Goal: Information Seeking & Learning: Learn about a topic

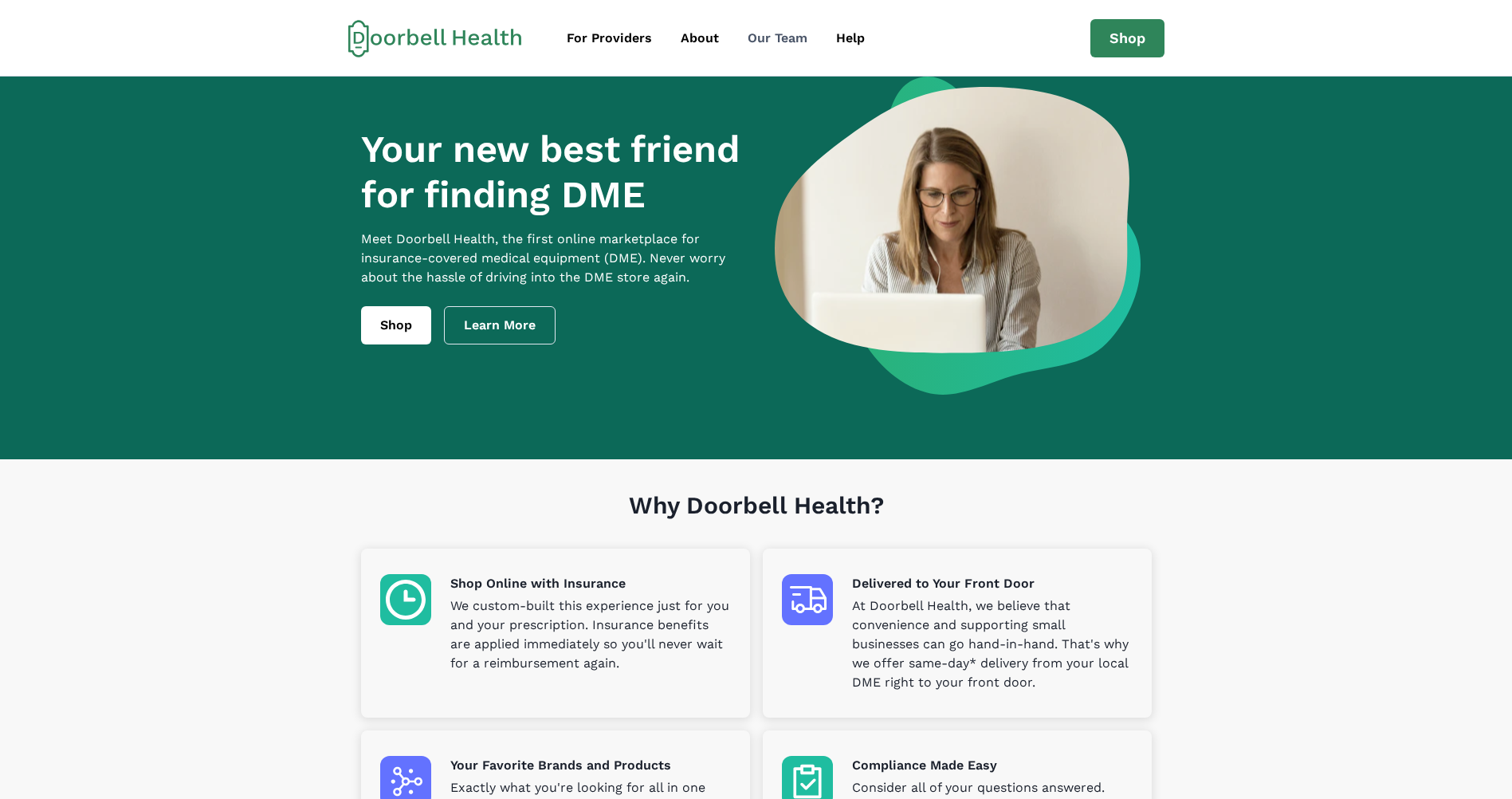
click at [779, 40] on div "Our Team" at bounding box center [777, 38] width 60 height 19
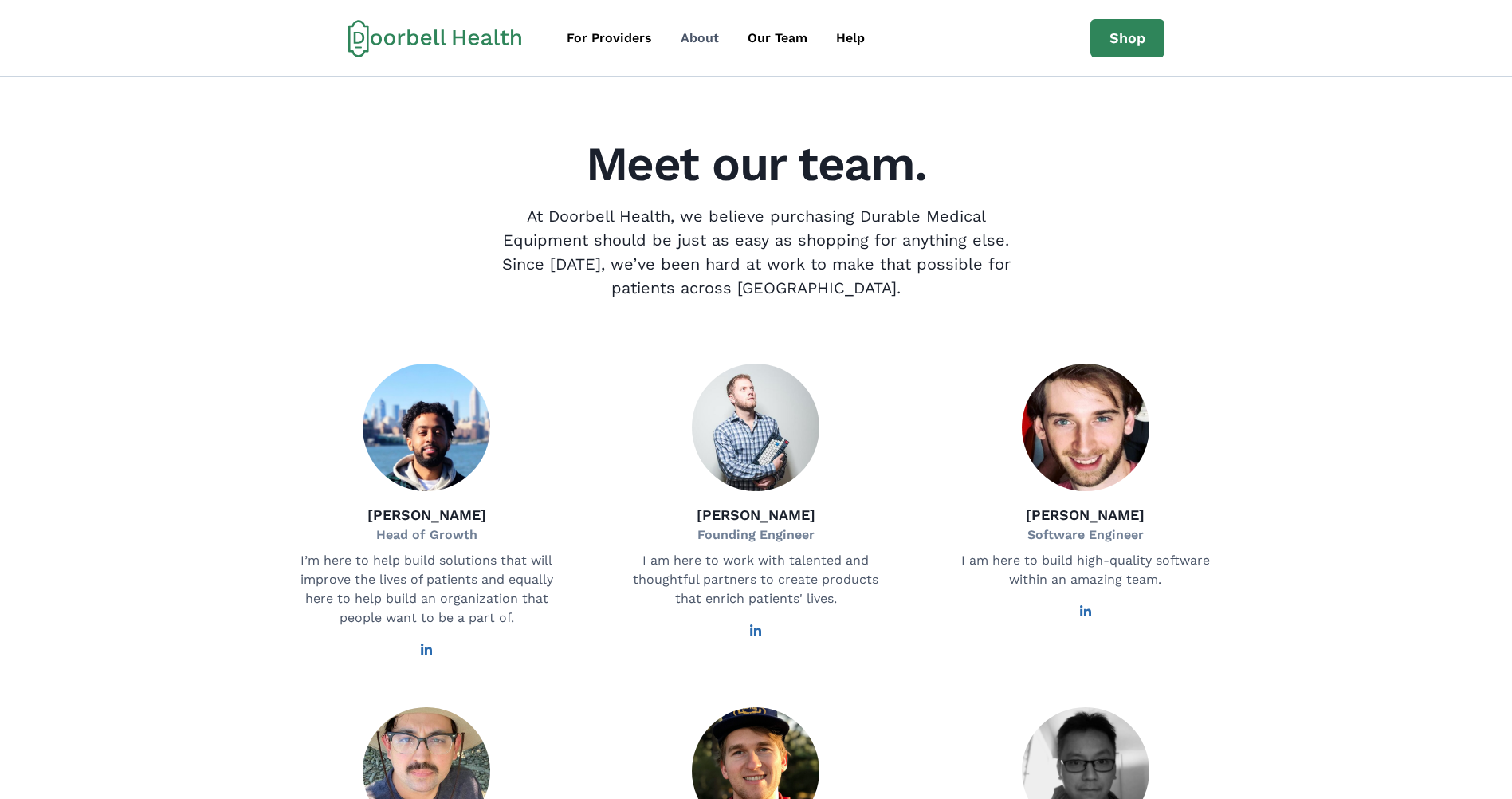
click at [702, 44] on div "About" at bounding box center [699, 38] width 39 height 19
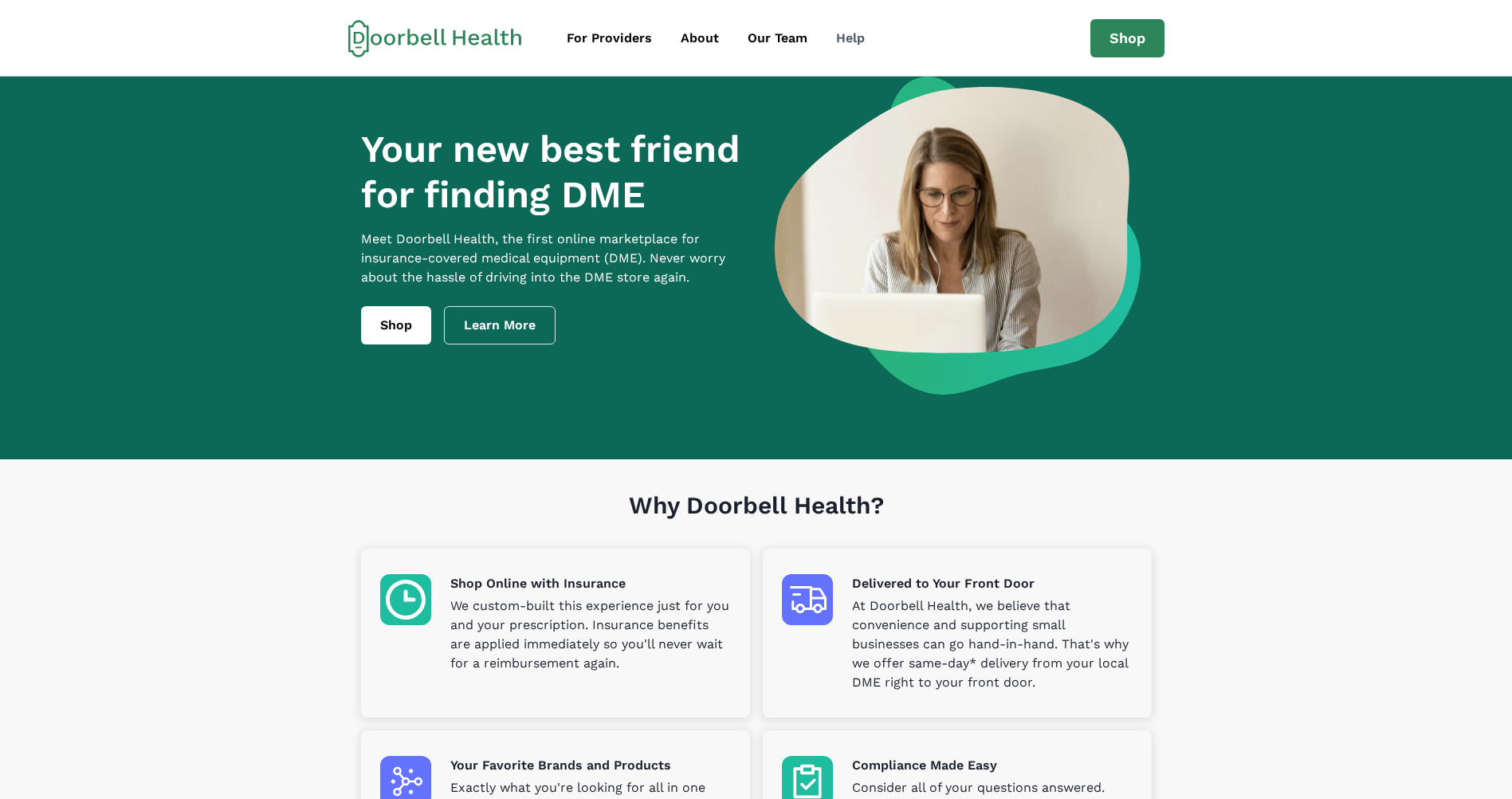
click at [839, 39] on div "Help" at bounding box center [850, 38] width 29 height 19
click at [543, 337] on link "Learn More" at bounding box center [500, 325] width 112 height 39
click at [599, 43] on div "For Providers" at bounding box center [609, 38] width 85 height 19
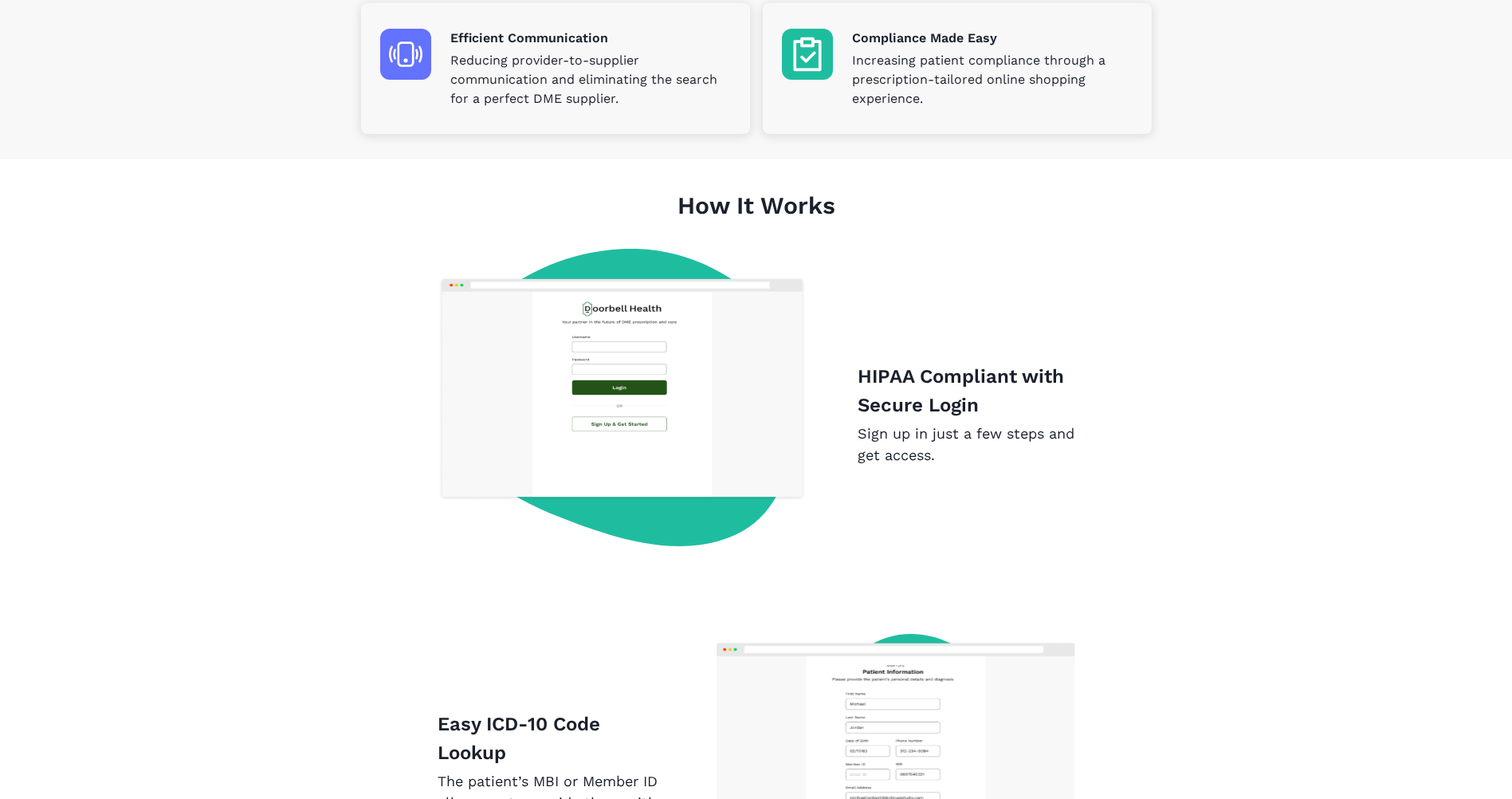
scroll to position [51, 0]
